Goal: Navigation & Orientation: Find specific page/section

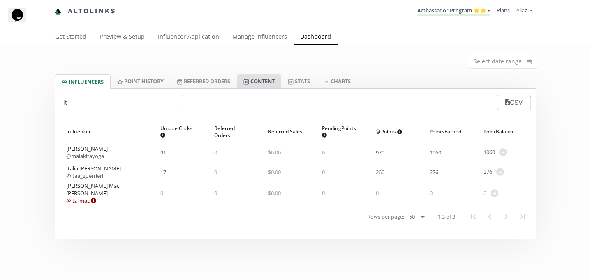
click at [273, 81] on link "Content" at bounding box center [259, 81] width 44 height 14
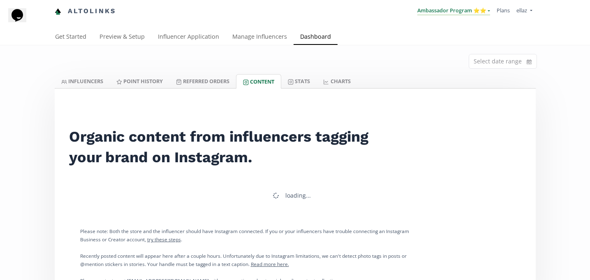
click at [474, 13] on link "Ambassador Program ⭐️⭐️" at bounding box center [454, 11] width 73 height 9
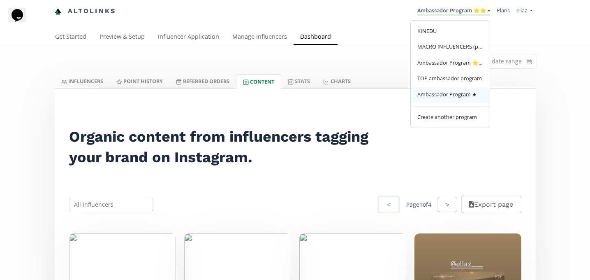
click at [454, 92] on span "Ambassador Program ★" at bounding box center [448, 94] width 60 height 7
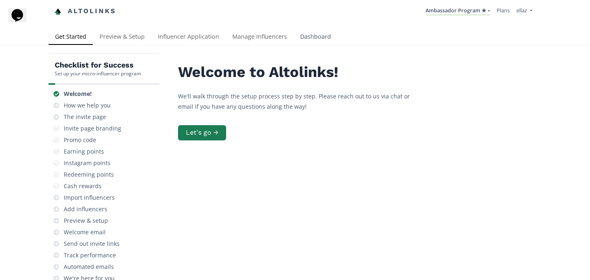
click at [311, 37] on link "Dashboard" at bounding box center [316, 37] width 44 height 16
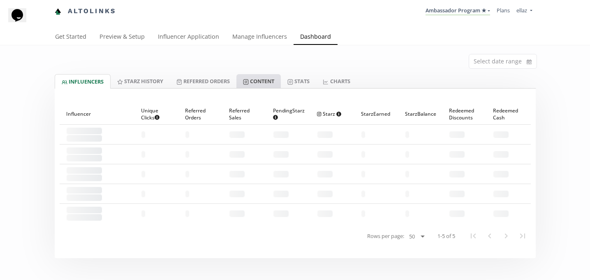
click at [259, 82] on link "Content" at bounding box center [259, 81] width 44 height 14
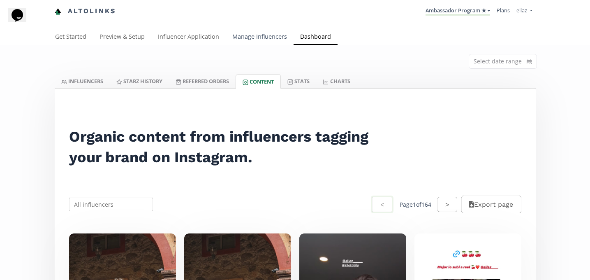
click at [262, 38] on link "Manage Influencers" at bounding box center [260, 37] width 68 height 16
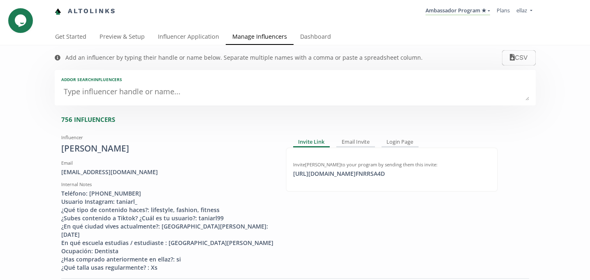
click at [196, 45] on div "Get Started Preview & Setup Influencer Application Manage Influencers Dashboard" at bounding box center [295, 37] width 590 height 16
click at [196, 41] on link "Influencer Application" at bounding box center [188, 37] width 74 height 16
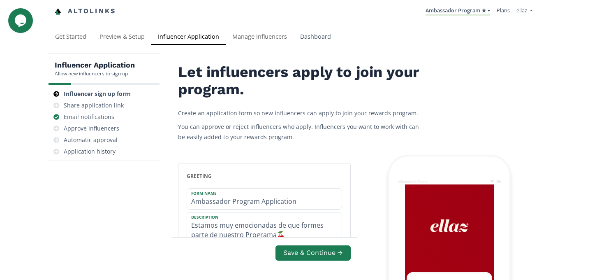
click at [325, 43] on link "Dashboard" at bounding box center [316, 37] width 44 height 16
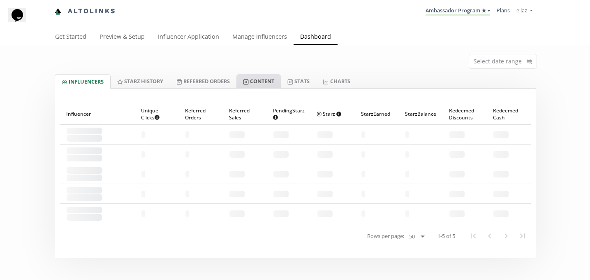
click at [248, 81] on icon at bounding box center [246, 82] width 6 height 6
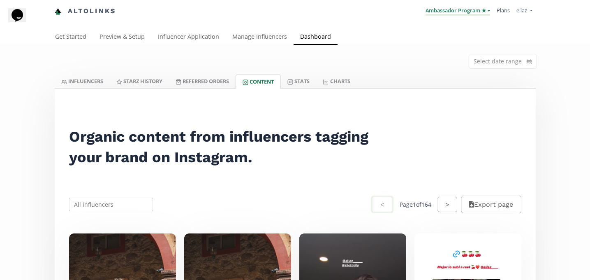
click at [478, 9] on link "Ambassador Program ★" at bounding box center [458, 11] width 65 height 9
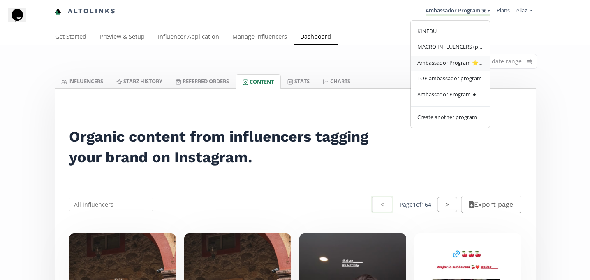
click at [451, 59] on span "Ambassador Program ⭐️⭐️" at bounding box center [451, 62] width 66 height 7
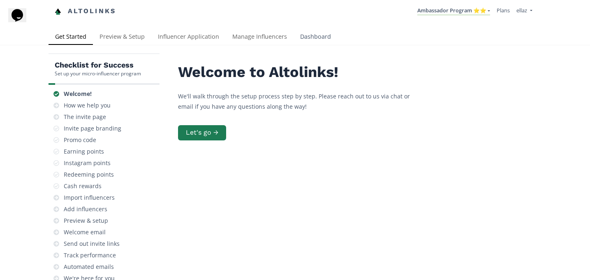
click at [313, 39] on link "Dashboard" at bounding box center [316, 37] width 44 height 16
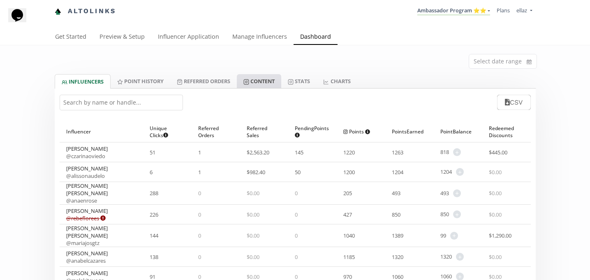
click at [262, 86] on link "Content" at bounding box center [259, 81] width 44 height 14
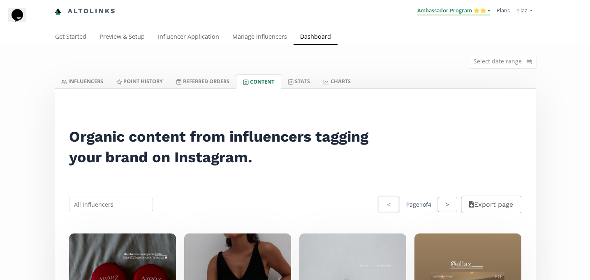
click at [451, 10] on link "Ambassador Program ⭐️⭐️" at bounding box center [454, 11] width 73 height 9
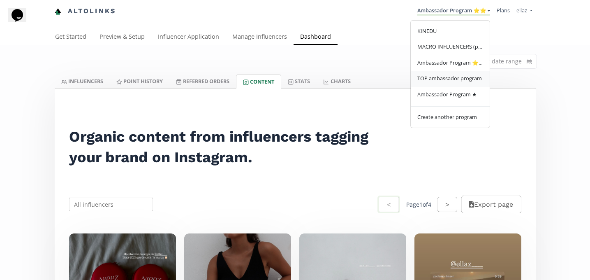
click at [454, 79] on span "TOP ambassador program" at bounding box center [450, 77] width 65 height 7
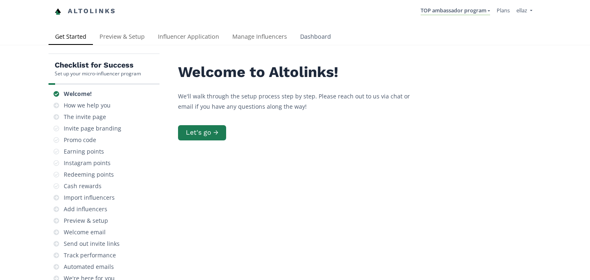
click at [323, 35] on link "Dashboard" at bounding box center [316, 37] width 44 height 16
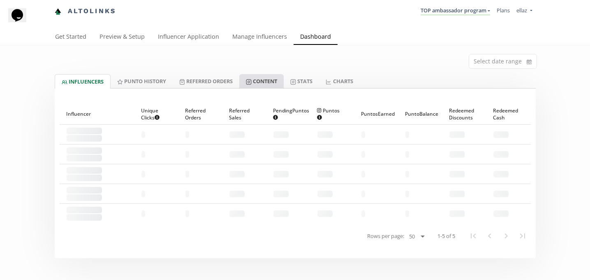
click at [268, 87] on link "Content" at bounding box center [261, 81] width 44 height 14
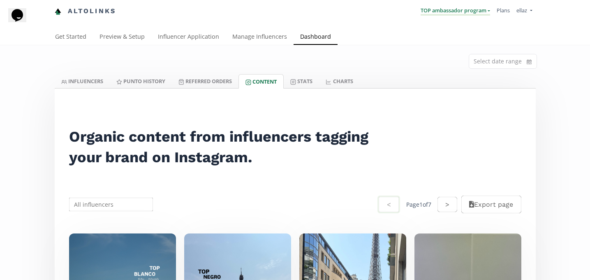
click at [456, 13] on link "TOP ambassador program" at bounding box center [456, 11] width 70 height 9
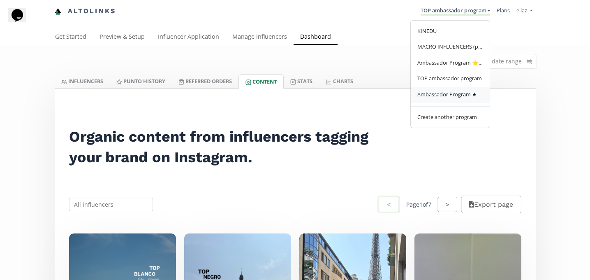
click at [461, 95] on span "Ambassador Program ★" at bounding box center [448, 94] width 60 height 7
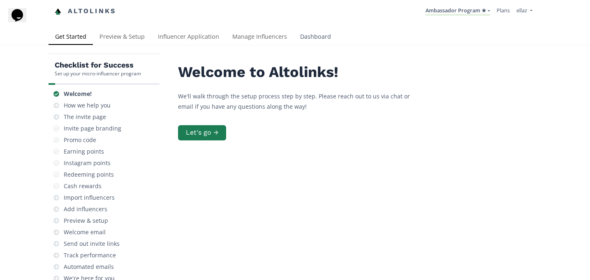
click at [324, 33] on link "Dashboard" at bounding box center [316, 37] width 44 height 16
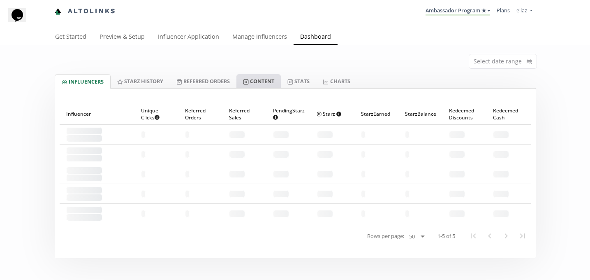
click at [266, 84] on link "Content" at bounding box center [259, 81] width 44 height 14
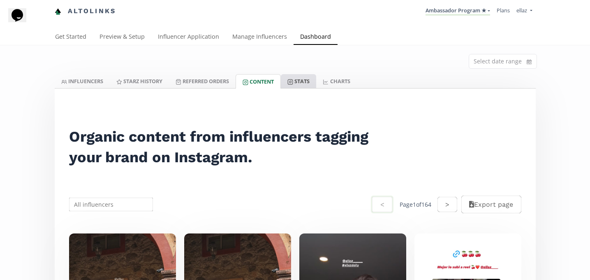
click at [304, 81] on link "Stats" at bounding box center [298, 81] width 35 height 14
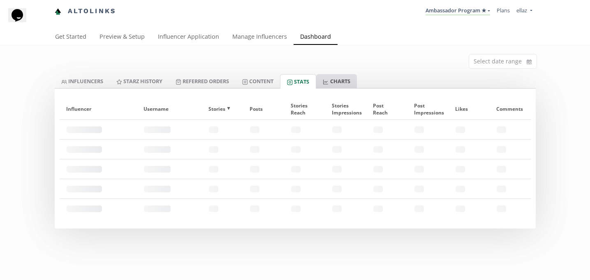
click at [329, 80] on icon at bounding box center [326, 82] width 6 height 6
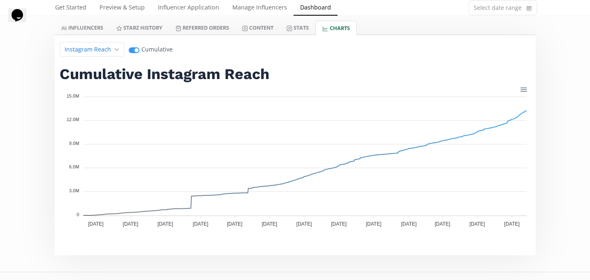
scroll to position [68, 0]
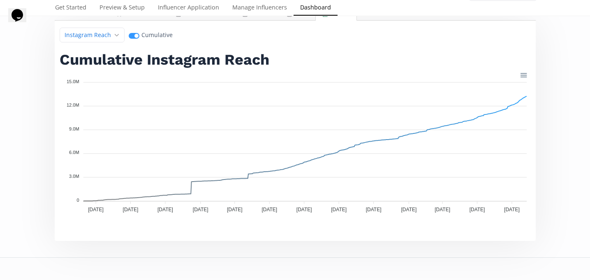
click at [10, 128] on div "Select date range INFLUENCERS Starz HISTORY Referred Orders Content Stats CHART…" at bounding box center [295, 108] width 590 height 263
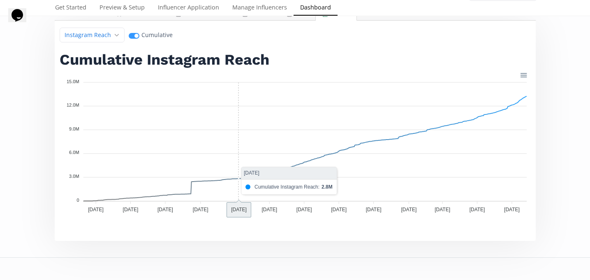
scroll to position [0, 0]
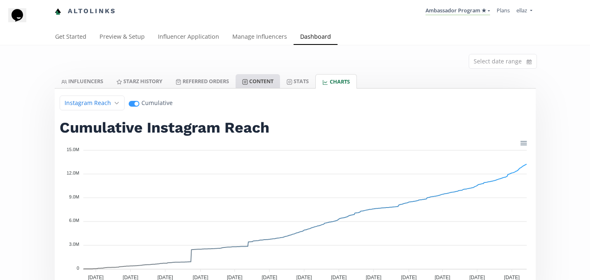
click at [265, 84] on link "Content" at bounding box center [258, 81] width 44 height 14
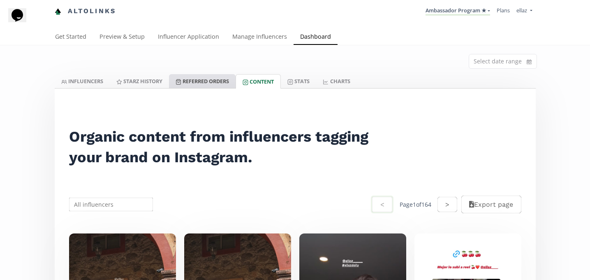
click at [208, 80] on link "Referred Orders" at bounding box center [202, 81] width 67 height 14
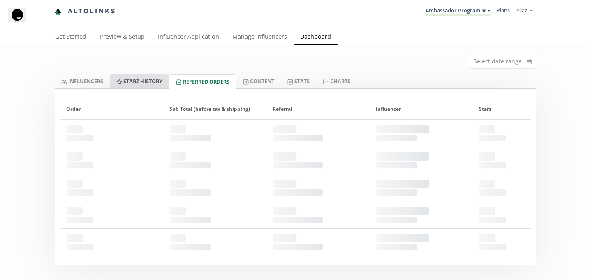
click at [122, 82] on icon at bounding box center [119, 82] width 6 height 6
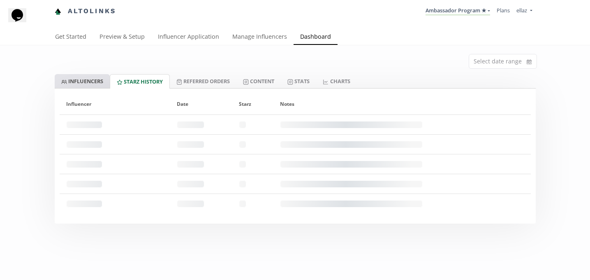
click at [88, 81] on link "INFLUENCERS" at bounding box center [82, 81] width 55 height 14
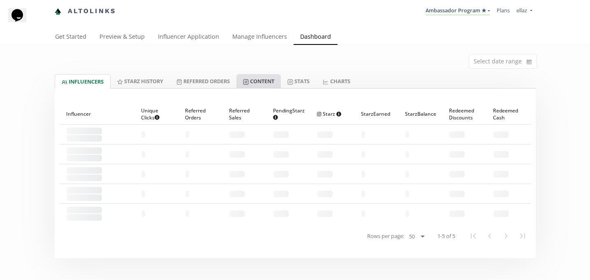
click at [248, 79] on rect at bounding box center [246, 81] width 5 height 5
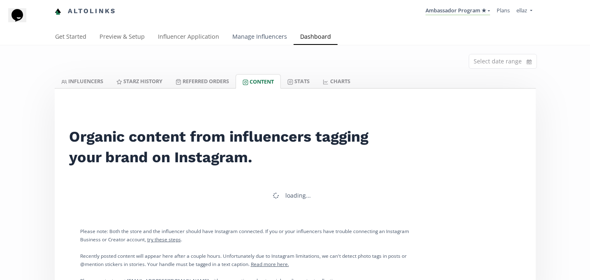
click at [268, 31] on link "Manage Influencers" at bounding box center [260, 37] width 68 height 16
click at [300, 74] on link "Stats" at bounding box center [298, 81] width 35 height 14
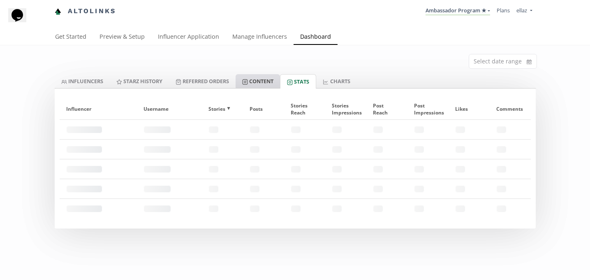
click at [264, 78] on link "Content" at bounding box center [258, 81] width 44 height 14
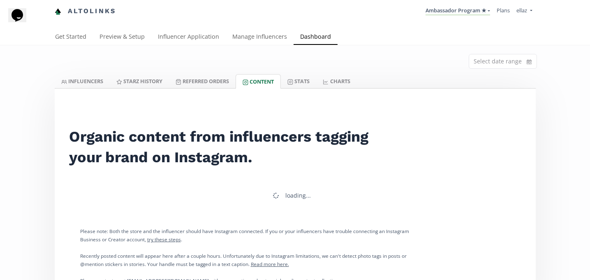
scroll to position [48, 0]
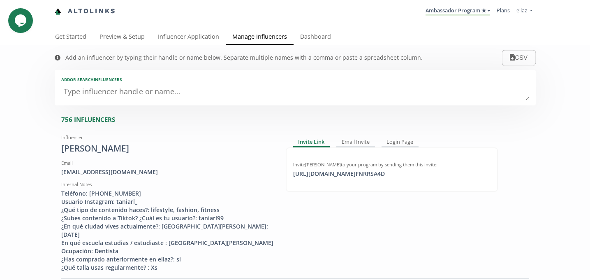
click at [315, 27] on div "Altolinks Ambassador Program ★ KINEDU MACRO INFLUENCERS (prog ventas) Ambassado…" at bounding box center [295, 14] width 590 height 29
click at [315, 30] on link "Dashboard" at bounding box center [316, 37] width 44 height 16
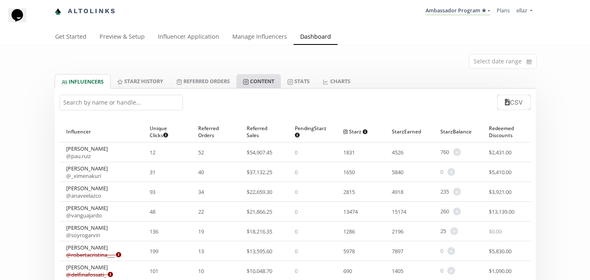
click at [273, 86] on link "Content" at bounding box center [259, 81] width 44 height 14
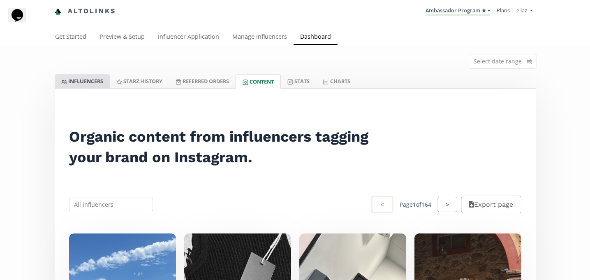
click at [84, 83] on link "INFLUENCERS" at bounding box center [82, 81] width 55 height 14
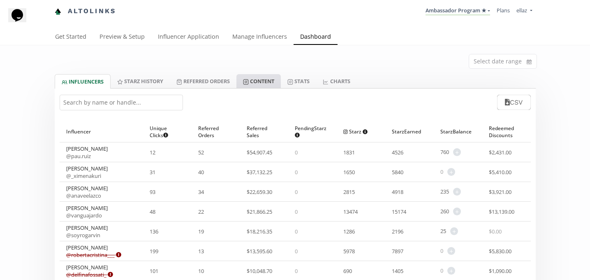
click at [255, 81] on link "Content" at bounding box center [259, 81] width 44 height 14
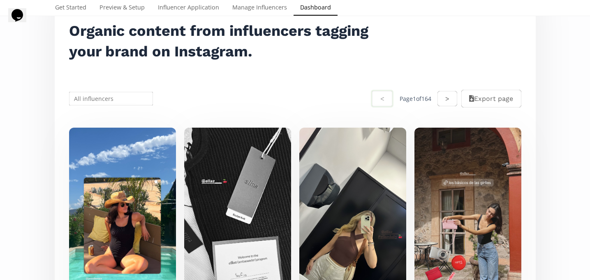
scroll to position [112, 0]
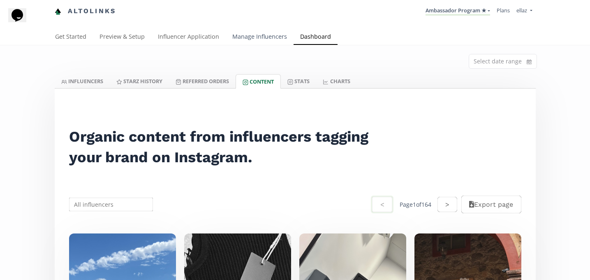
click at [248, 36] on link "Manage Influencers" at bounding box center [260, 37] width 68 height 16
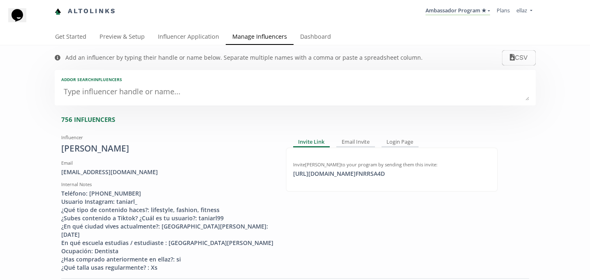
click at [331, 49] on div "Add an influencer by typing their handle or name below. Separate multiple names…" at bounding box center [238, 57] width 385 height 25
click at [322, 36] on link "Dashboard" at bounding box center [316, 37] width 44 height 16
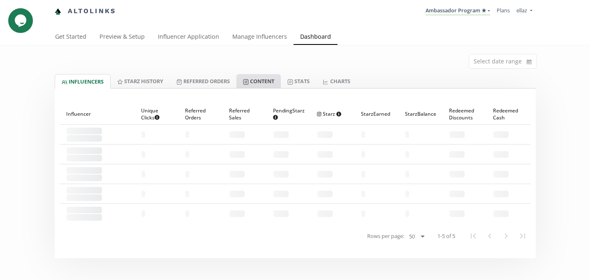
click at [274, 85] on link "Content" at bounding box center [259, 81] width 44 height 14
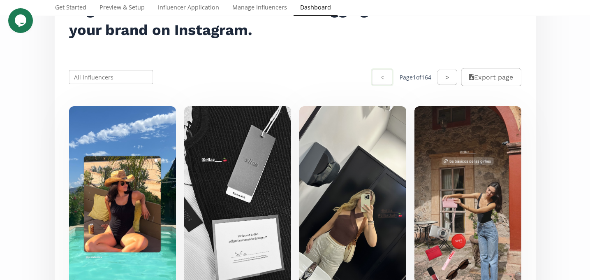
scroll to position [130, 0]
